Goal: Task Accomplishment & Management: Complete application form

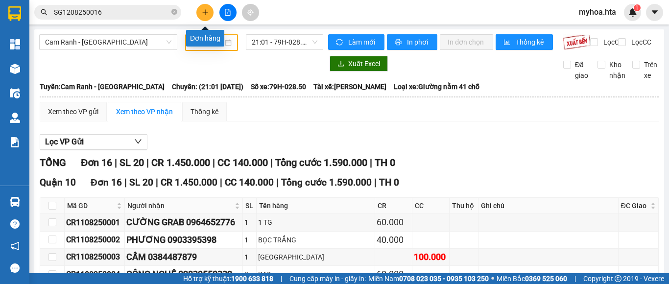
click at [201, 10] on button at bounding box center [204, 12] width 17 height 17
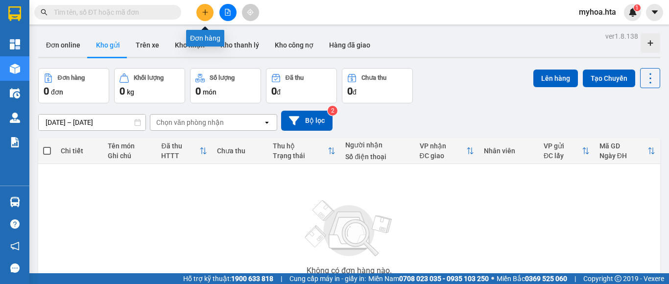
click at [204, 17] on button at bounding box center [204, 12] width 17 height 17
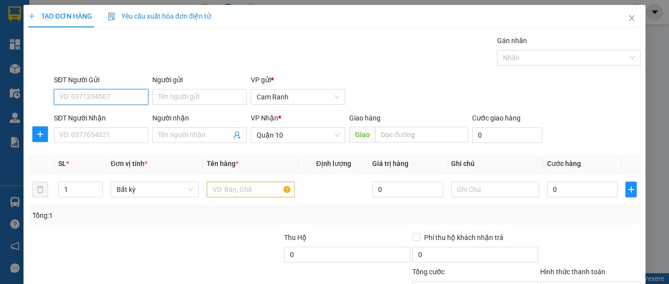
click at [117, 94] on input "SĐT Người Gửi" at bounding box center [101, 97] width 94 height 16
click at [113, 117] on div "0396899672 - ĐẠI dlqt" at bounding box center [99, 116] width 81 height 11
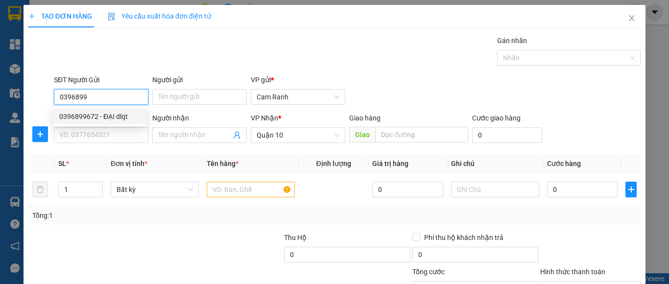
type input "0396899672"
type input "ĐẠI dlqt"
type input "100.000"
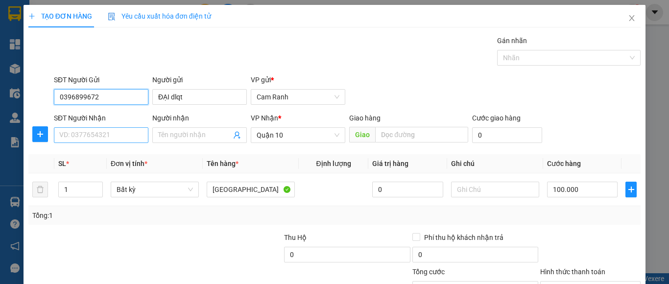
type input "0396899672"
click at [112, 140] on input "SĐT Người Nhận" at bounding box center [101, 135] width 94 height 16
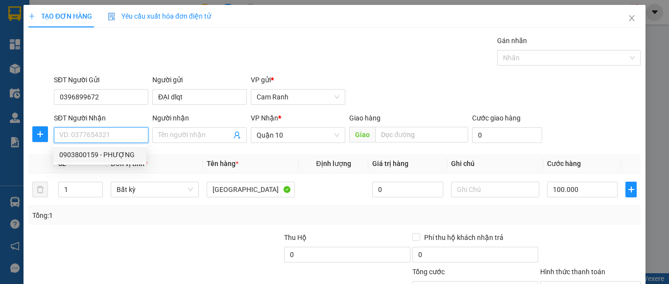
click at [111, 152] on div "0903800159 - PHƯỢNG" at bounding box center [99, 154] width 81 height 11
type input "0903800159"
type input "PHƯỢNG"
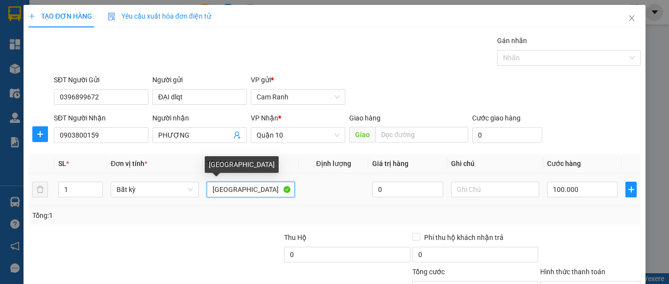
drag, startPoint x: 230, startPoint y: 185, endPoint x: 212, endPoint y: 172, distance: 21.7
click at [214, 189] on input "[GEOGRAPHIC_DATA]" at bounding box center [251, 190] width 88 height 16
drag, startPoint x: 239, startPoint y: 188, endPoint x: 204, endPoint y: 192, distance: 35.4
click at [207, 192] on input "Ttg" at bounding box center [251, 190] width 88 height 16
drag, startPoint x: 225, startPoint y: 189, endPoint x: 205, endPoint y: 187, distance: 20.3
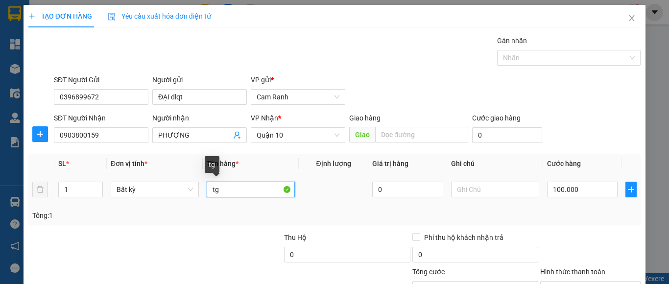
click at [207, 187] on input "tg" at bounding box center [251, 190] width 88 height 16
type input "TG"
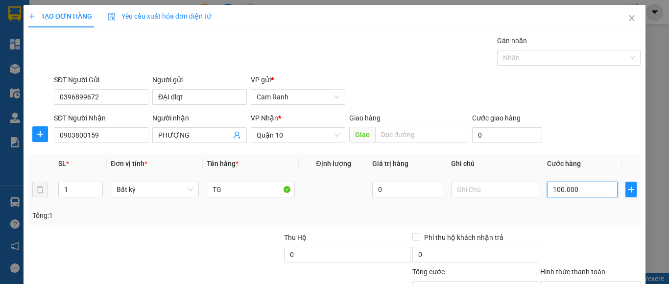
click at [555, 190] on input "100.000" at bounding box center [582, 190] width 71 height 16
type input "4"
type input "40"
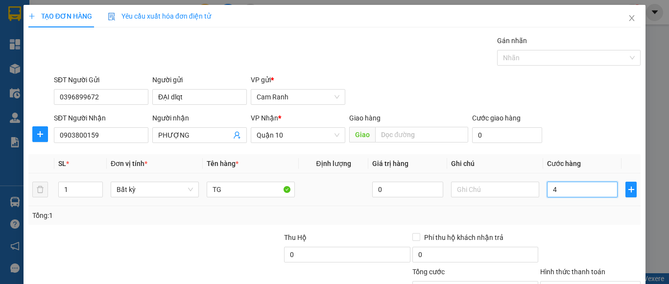
type input "40"
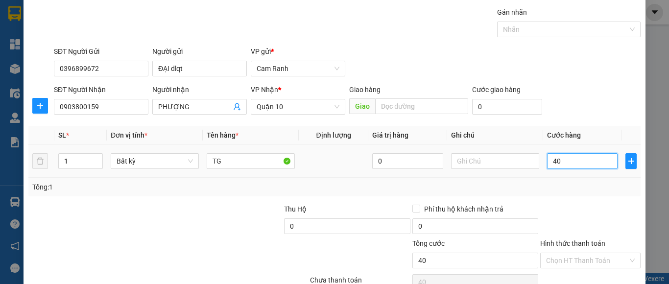
scroll to position [78, 0]
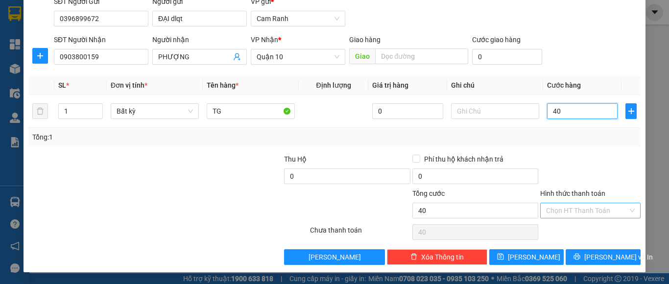
type input "40"
type input "40.000"
click at [577, 212] on input "Hình thức thanh toán" at bounding box center [587, 210] width 82 height 15
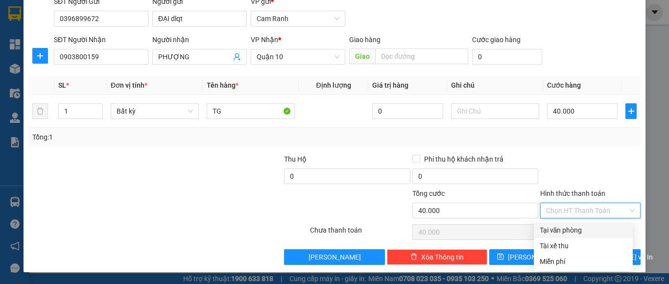
click at [578, 228] on div "Tại văn phòng" at bounding box center [583, 230] width 87 height 11
type input "0"
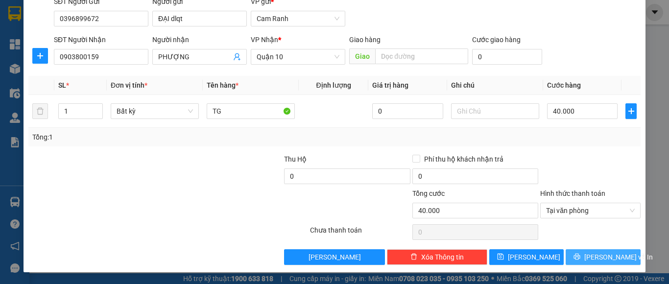
click at [591, 256] on span "[PERSON_NAME] và In" at bounding box center [618, 257] width 69 height 11
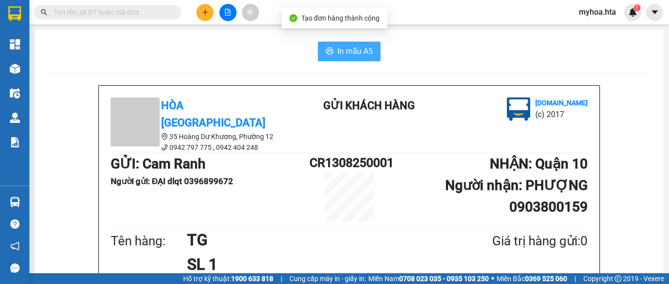
click at [340, 55] on span "In mẫu A5" at bounding box center [354, 51] width 35 height 12
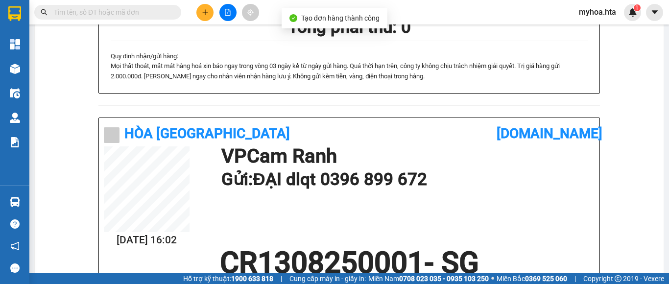
scroll to position [294, 0]
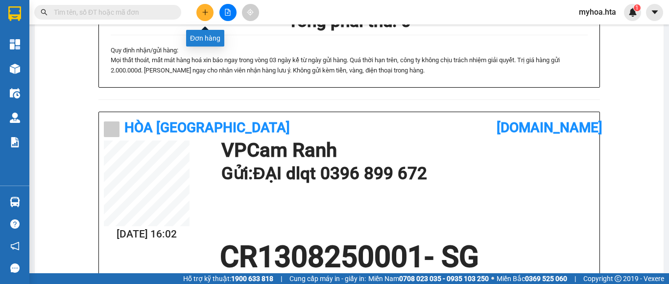
click at [207, 16] on button at bounding box center [204, 12] width 17 height 17
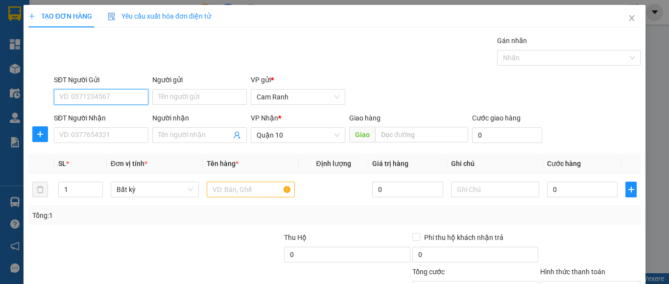
click at [129, 92] on input "SĐT Người Gửi" at bounding box center [101, 97] width 94 height 16
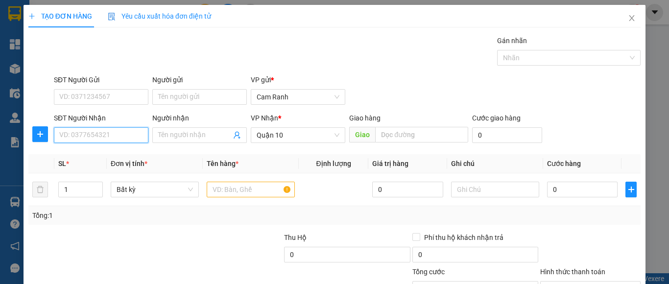
click at [116, 135] on input "SĐT Người Nhận" at bounding box center [101, 135] width 94 height 16
drag, startPoint x: 109, startPoint y: 159, endPoint x: 115, endPoint y: 126, distance: 33.3
click at [109, 158] on div "0964765246 - VŨ" at bounding box center [99, 154] width 81 height 11
type input "0964765246"
type input "VŨ"
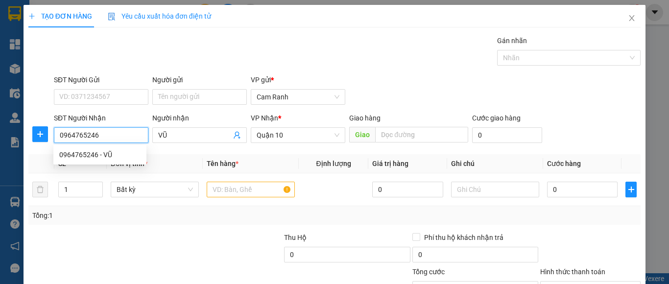
type input "100.000"
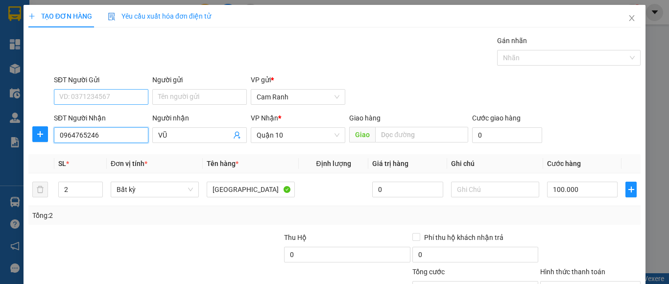
type input "0964765246"
click at [117, 94] on input "SĐT Người Gửi" at bounding box center [101, 97] width 94 height 16
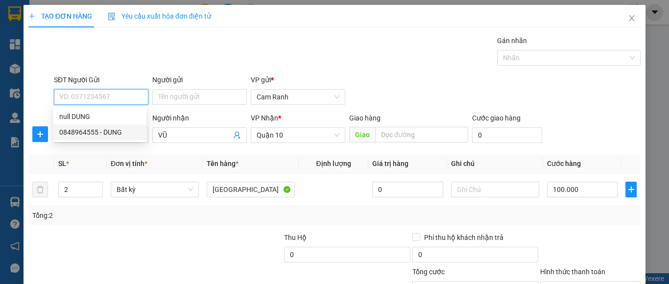
click at [113, 134] on div "0848964555 - DUNG" at bounding box center [99, 132] width 81 height 11
type input "0848964555"
type input "DUNG"
type input "70.000"
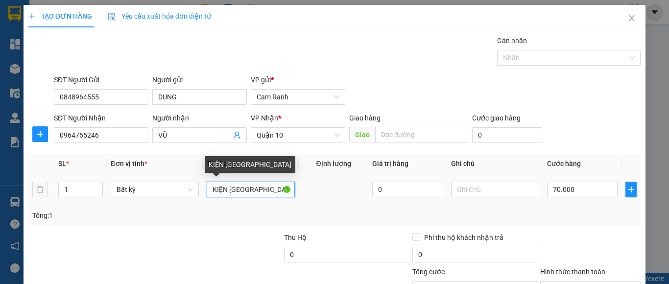
drag, startPoint x: 224, startPoint y: 193, endPoint x: 132, endPoint y: 179, distance: 93.1
click at [150, 182] on tr "1 Bất kỳ KIỆN TX 0 70.000" at bounding box center [334, 189] width 612 height 33
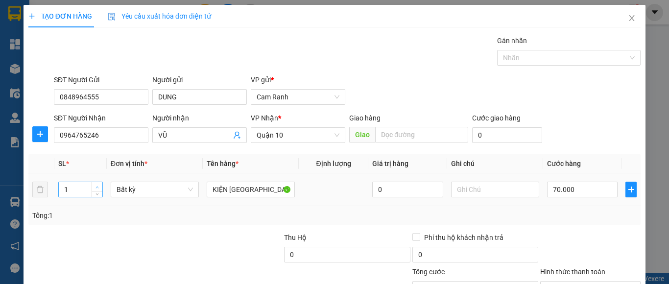
type input "2"
click at [97, 184] on span "up" at bounding box center [97, 187] width 6 height 6
click at [567, 189] on input "70.000" at bounding box center [582, 190] width 71 height 16
type input "0"
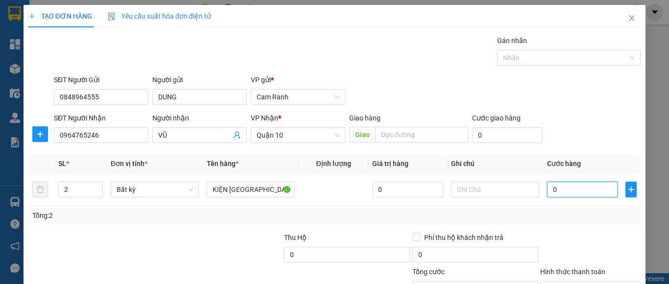
type input "0"
type input "8"
type input "08"
type input "0"
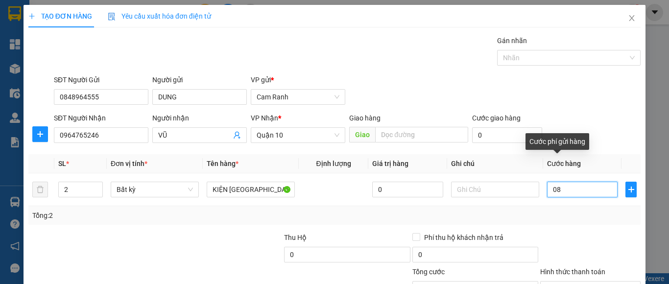
type input "0"
type input "01"
type input "1"
type input "10"
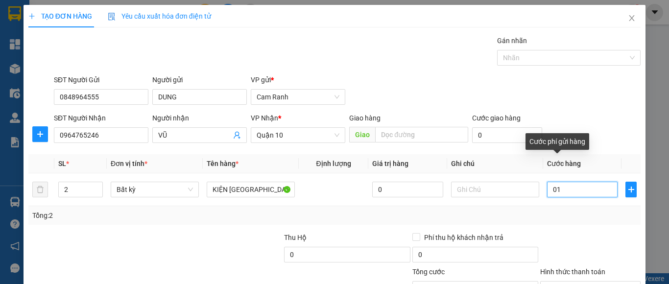
type input "10"
type input "010"
type input "100"
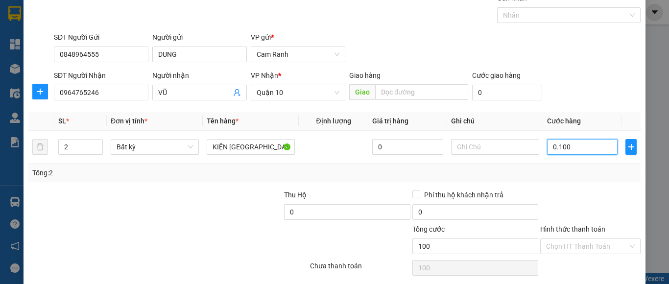
scroll to position [78, 0]
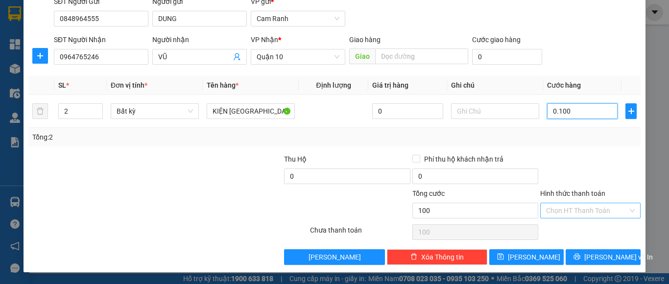
type input "0.100"
type input "100.000"
click at [565, 206] on input "Hình thức thanh toán" at bounding box center [587, 210] width 82 height 15
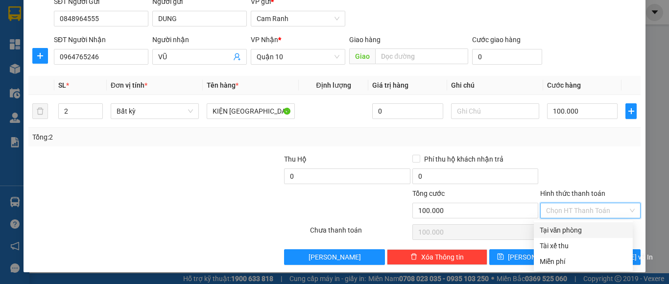
click at [566, 230] on div "Tại văn phòng" at bounding box center [583, 230] width 87 height 11
type input "0"
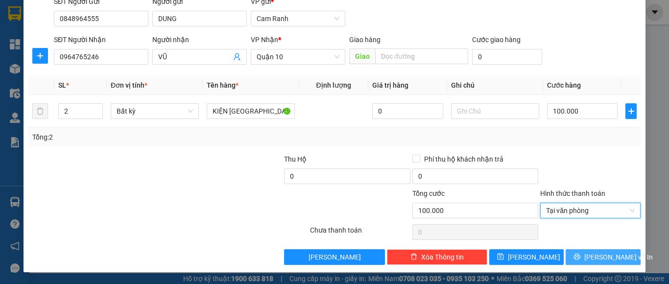
click at [587, 259] on span "[PERSON_NAME] và In" at bounding box center [618, 257] width 69 height 11
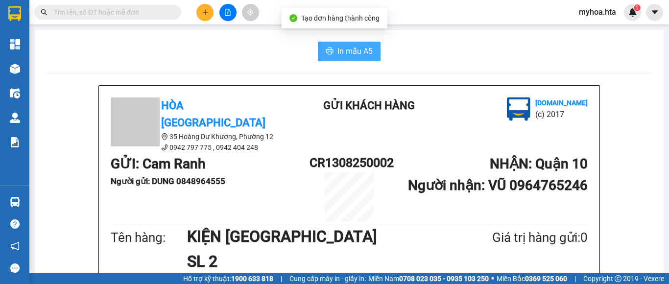
click at [347, 49] on span "In mẫu A5" at bounding box center [354, 51] width 35 height 12
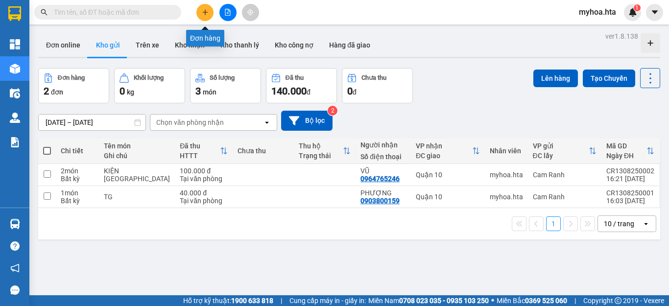
click at [200, 11] on button at bounding box center [204, 12] width 17 height 17
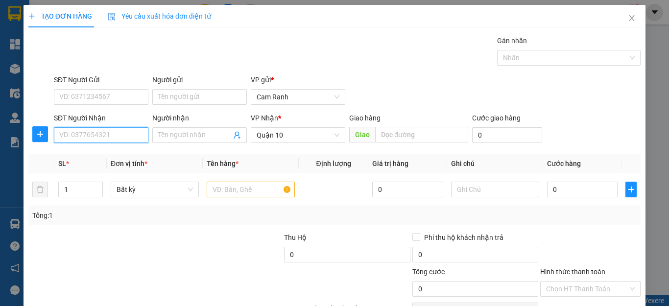
click at [108, 131] on input "SĐT Người Nhận" at bounding box center [101, 135] width 94 height 16
type input "0963972530"
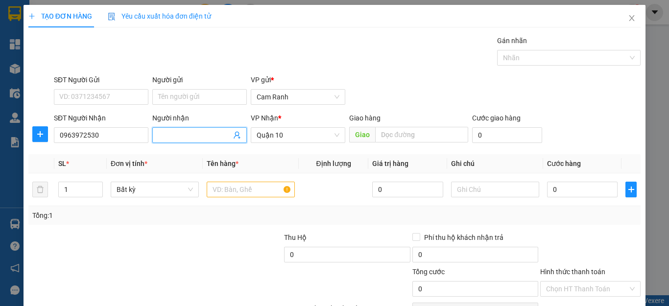
drag, startPoint x: 174, startPoint y: 135, endPoint x: 174, endPoint y: 129, distance: 5.9
click at [174, 132] on input "Người nhận" at bounding box center [194, 135] width 73 height 11
type input "NGỌC"
click at [232, 188] on input "text" at bounding box center [251, 190] width 88 height 16
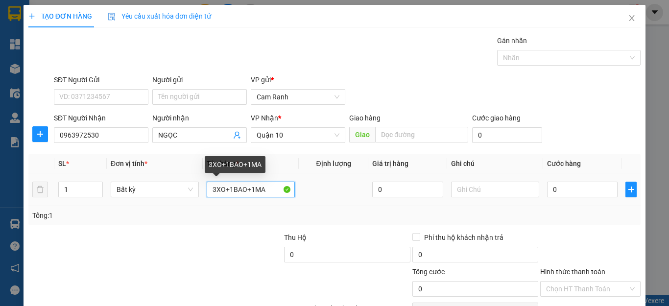
drag, startPoint x: 266, startPoint y: 189, endPoint x: 261, endPoint y: 191, distance: 5.7
click at [261, 191] on input "3XO+1BAO+1MA" at bounding box center [251, 190] width 88 height 16
type input "3XO+1BAO+1MAY"
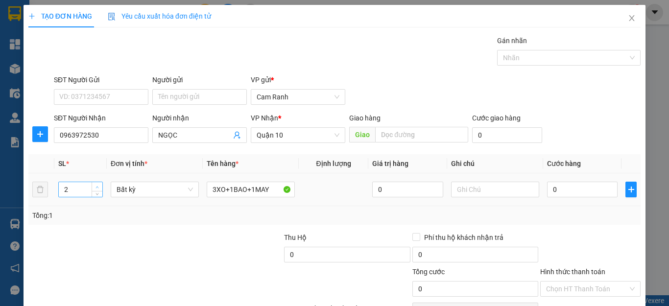
click at [95, 186] on icon "up" at bounding box center [96, 187] width 3 height 3
type input "5"
click at [95, 186] on icon "up" at bounding box center [96, 187] width 3 height 3
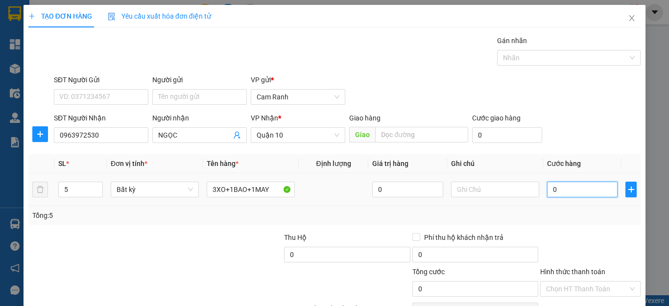
click at [554, 190] on input "0" at bounding box center [582, 190] width 71 height 16
type input "2"
type input "26"
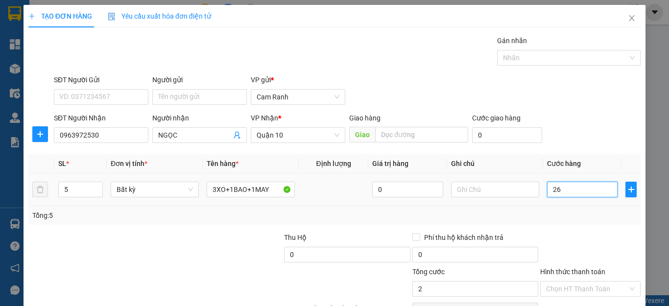
type input "26"
type input "260"
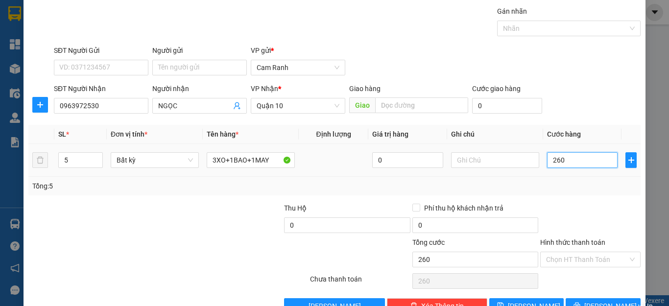
scroll to position [56, 0]
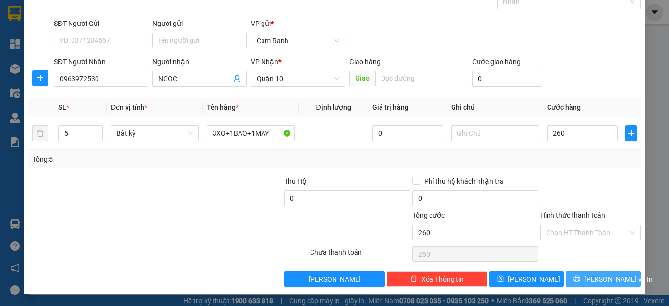
type input "260.000"
click at [578, 275] on button "[PERSON_NAME] và In" at bounding box center [602, 279] width 75 height 16
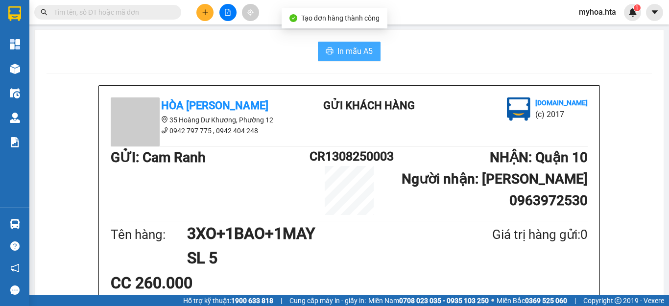
click at [351, 50] on span "In mẫu A5" at bounding box center [354, 51] width 35 height 12
click at [342, 54] on span "In mẫu A5" at bounding box center [354, 51] width 35 height 12
click at [346, 52] on span "In mẫu A5" at bounding box center [354, 51] width 35 height 12
